Goal: Information Seeking & Learning: Learn about a topic

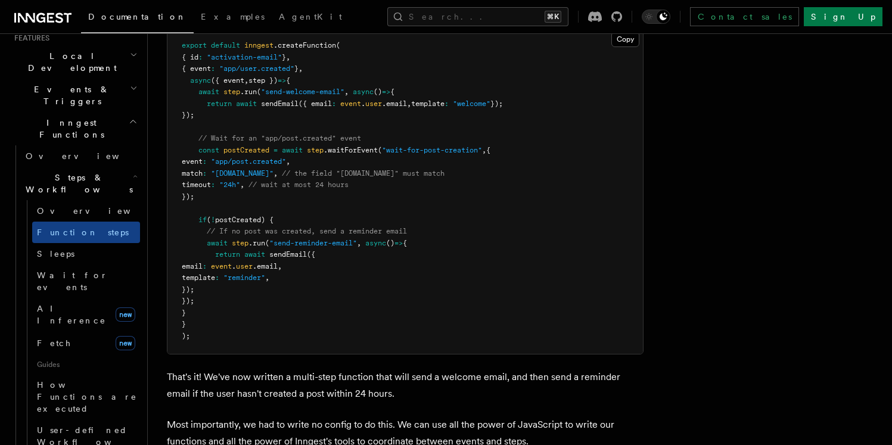
scroll to position [277, 0]
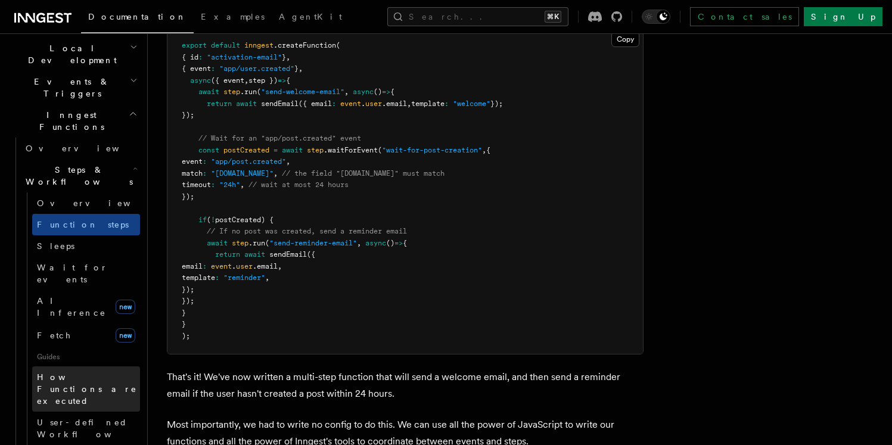
click at [100, 373] on span "How Functions are executed" at bounding box center [87, 389] width 100 height 33
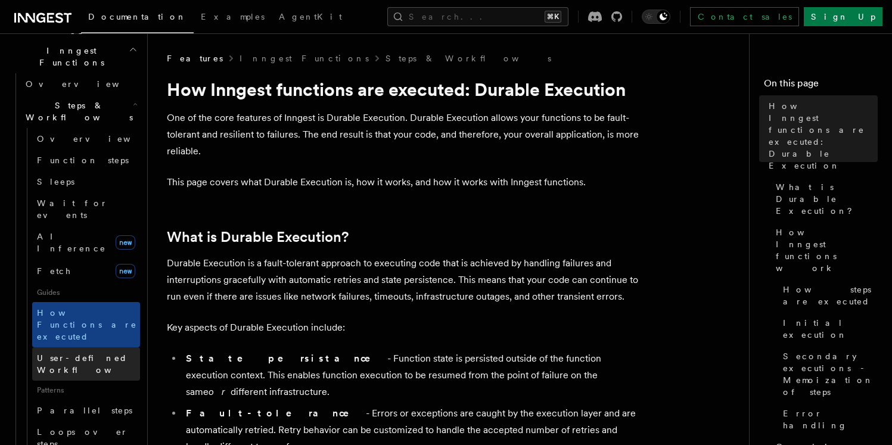
scroll to position [343, 0]
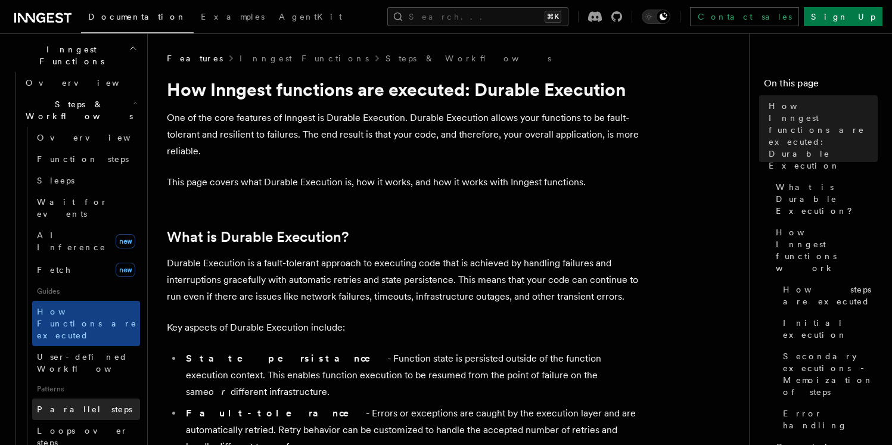
click at [78, 405] on span "Parallel steps" at bounding box center [84, 410] width 95 height 10
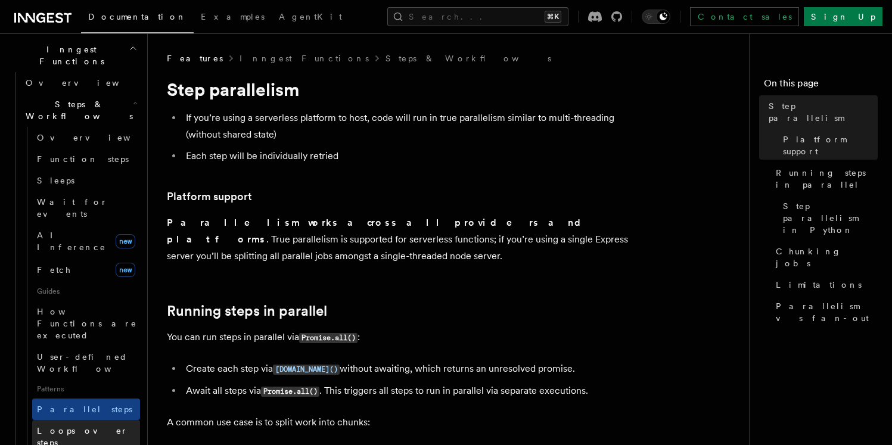
click at [78, 426] on span "Loops over steps" at bounding box center [82, 436] width 91 height 21
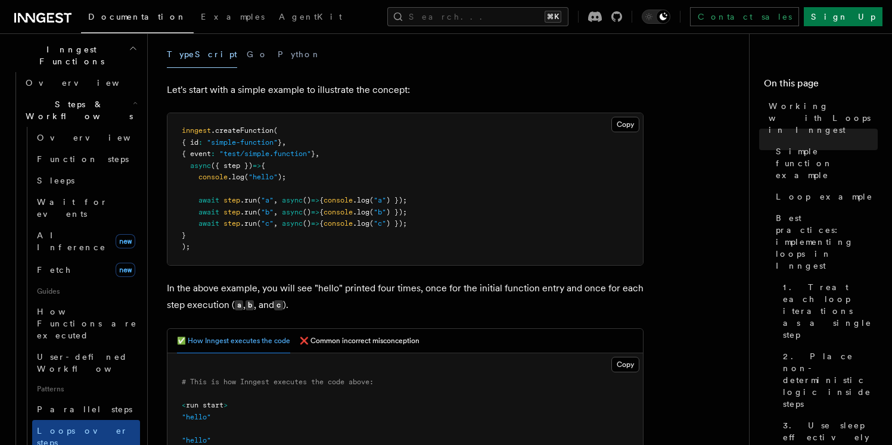
scroll to position [155, 0]
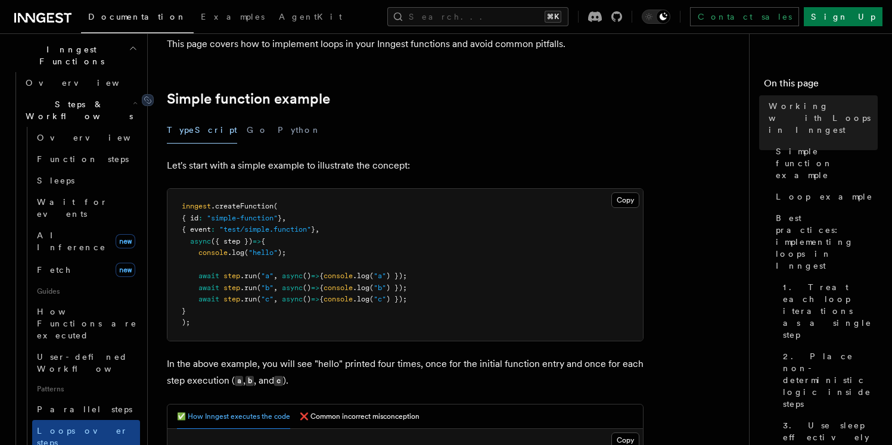
click at [183, 99] on link "Simple function example" at bounding box center [248, 99] width 163 height 17
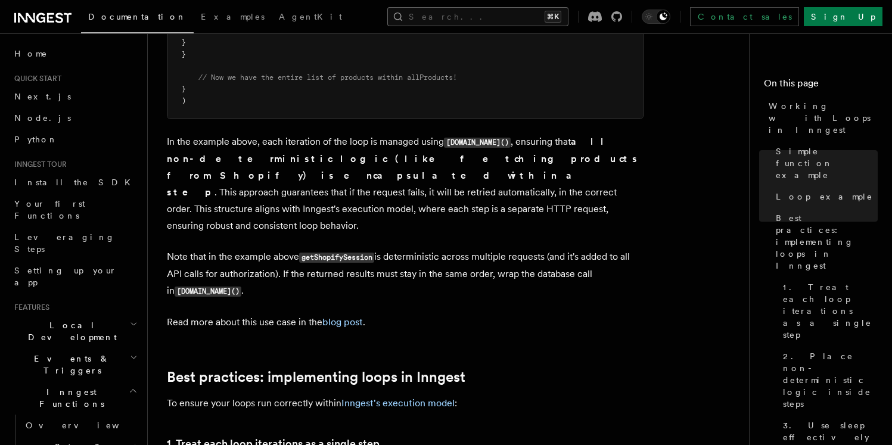
scroll to position [1550, 0]
